Goal: Information Seeking & Learning: Learn about a topic

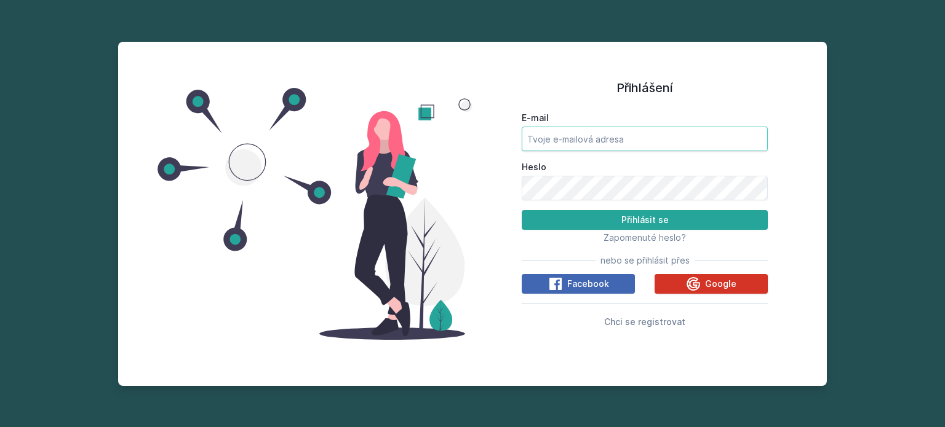
type input "[EMAIL_ADDRESS][DOMAIN_NAME]"
click at [691, 285] on icon at bounding box center [693, 284] width 15 height 15
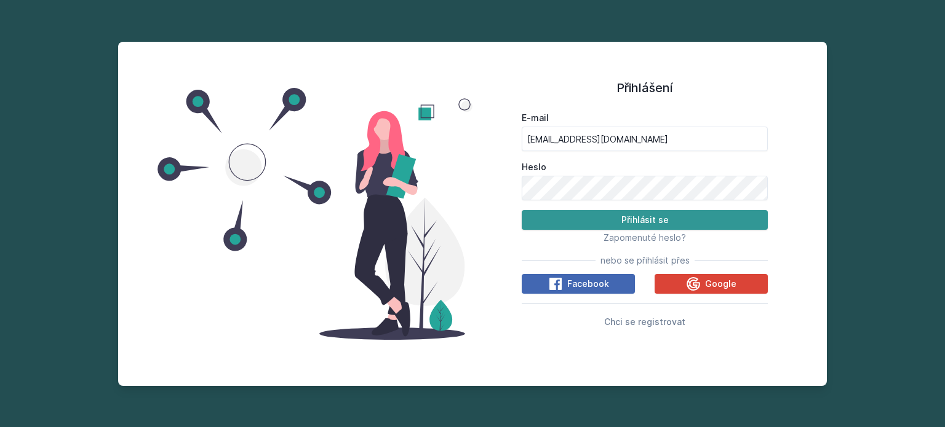
click at [654, 220] on button "Přihlásit se" at bounding box center [645, 220] width 246 height 20
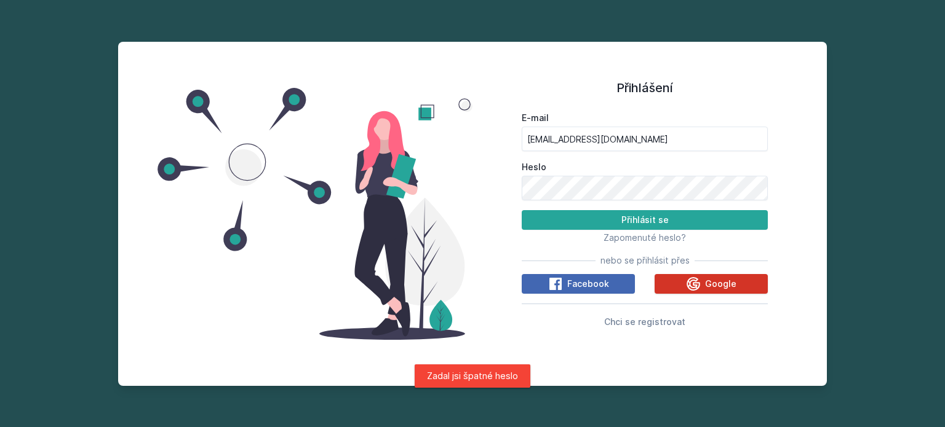
click at [689, 286] on icon at bounding box center [693, 284] width 14 height 14
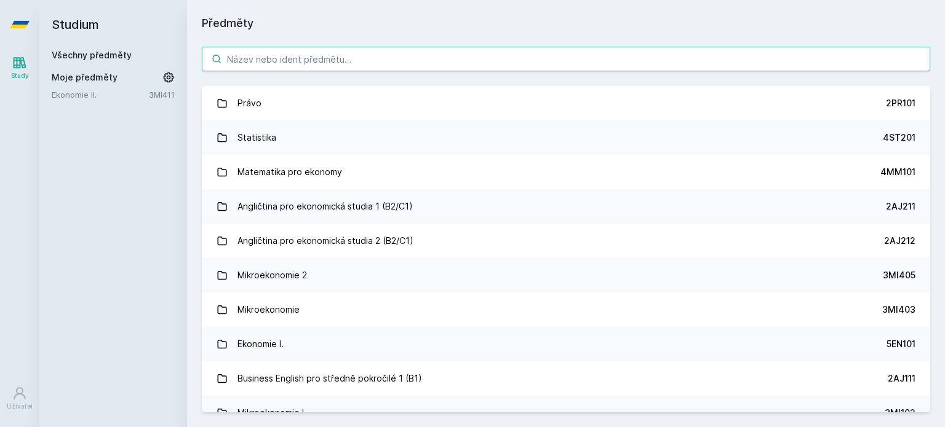
click at [464, 60] on input "search" at bounding box center [566, 59] width 728 height 25
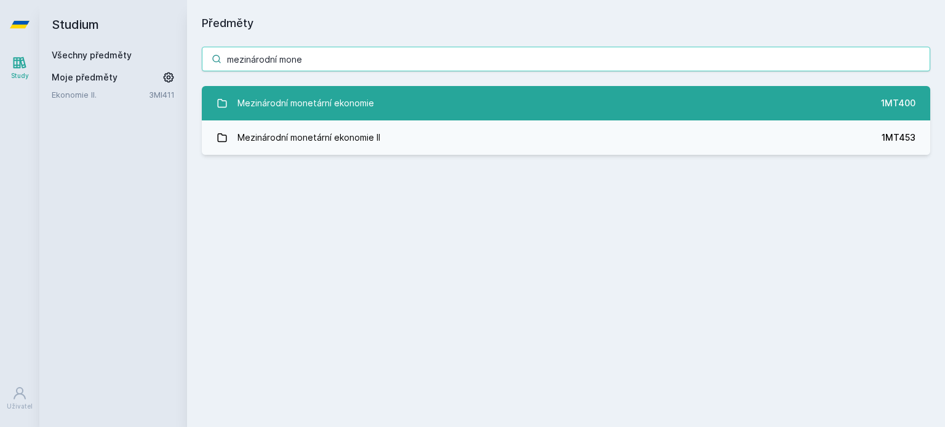
type input "mezinárodní mone"
click at [419, 105] on link "Mezinárodní monetární ekonomie 1MT400" at bounding box center [566, 103] width 728 height 34
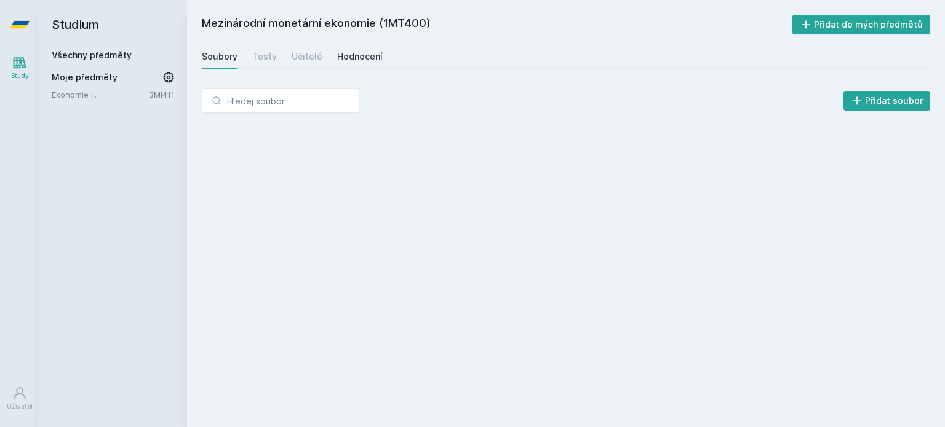
click at [376, 58] on div "Hodnocení" at bounding box center [360, 56] width 46 height 12
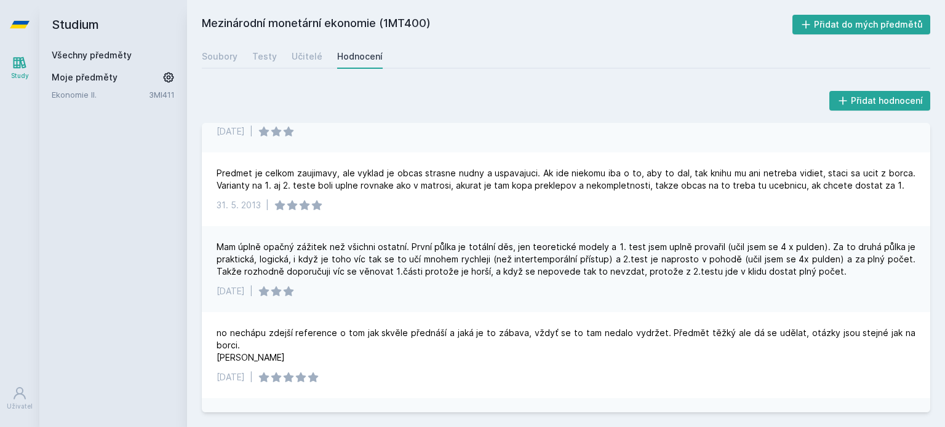
scroll to position [1939, 0]
click at [211, 55] on div "Soubory" at bounding box center [220, 56] width 36 height 12
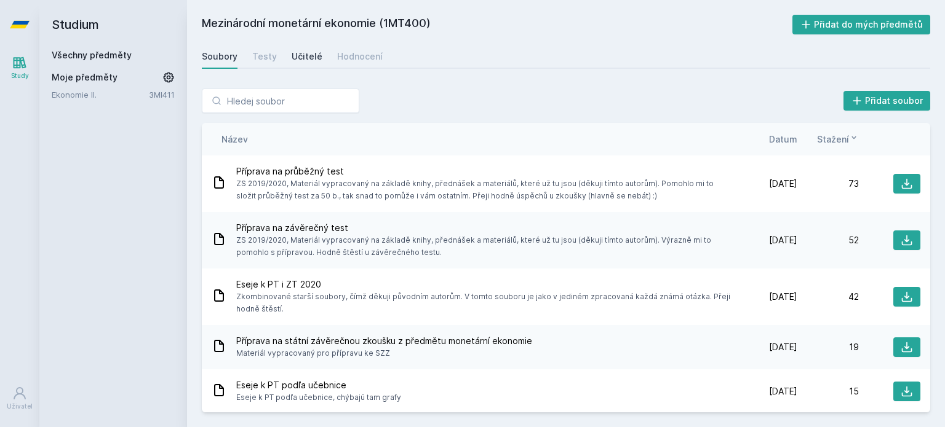
click at [316, 58] on div "Učitelé" at bounding box center [307, 56] width 31 height 12
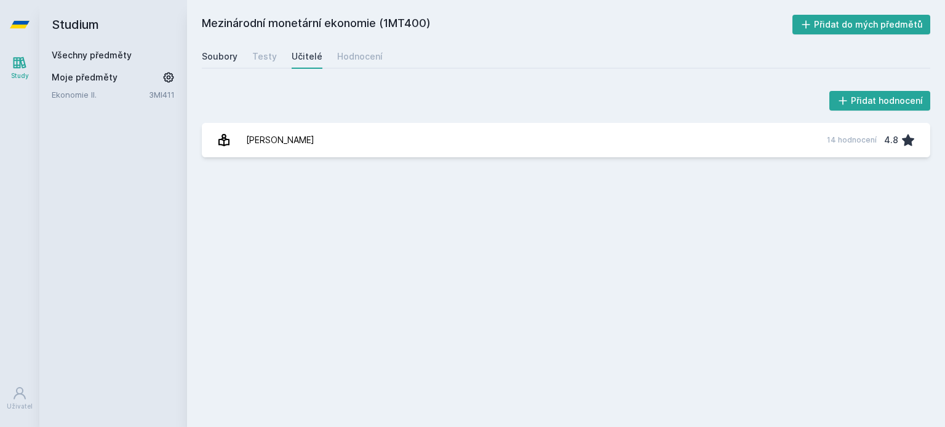
click at [221, 56] on div "Soubory" at bounding box center [220, 56] width 36 height 12
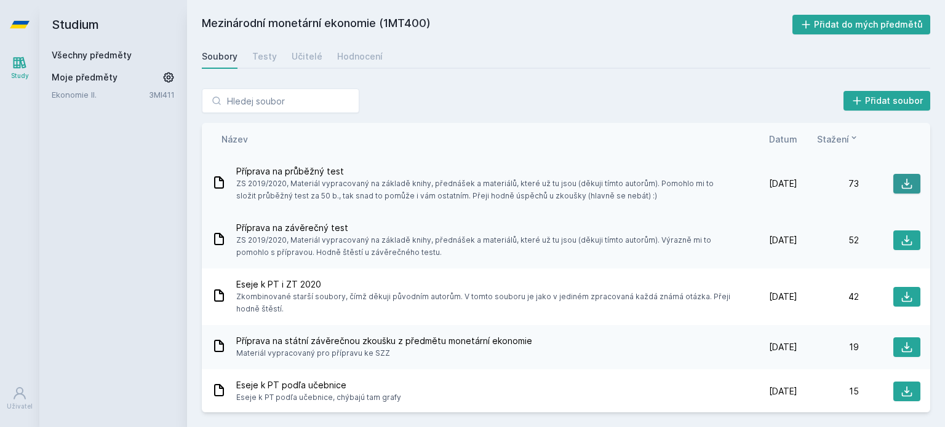
click at [900, 180] on icon at bounding box center [906, 184] width 12 height 12
